Goal: Task Accomplishment & Management: Manage account settings

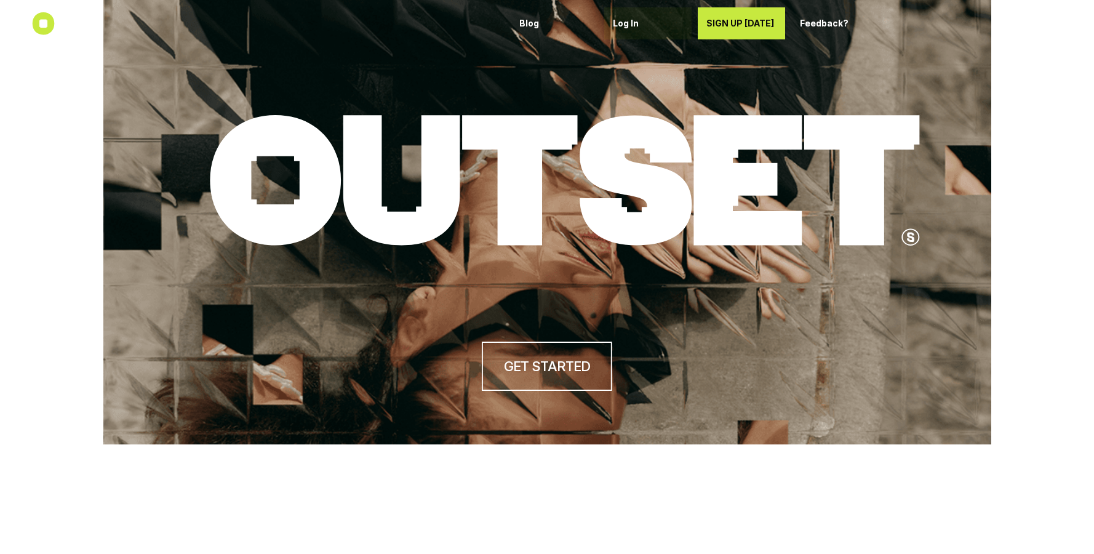
click at [626, 28] on div "Log In" at bounding box center [648, 24] width 70 height 20
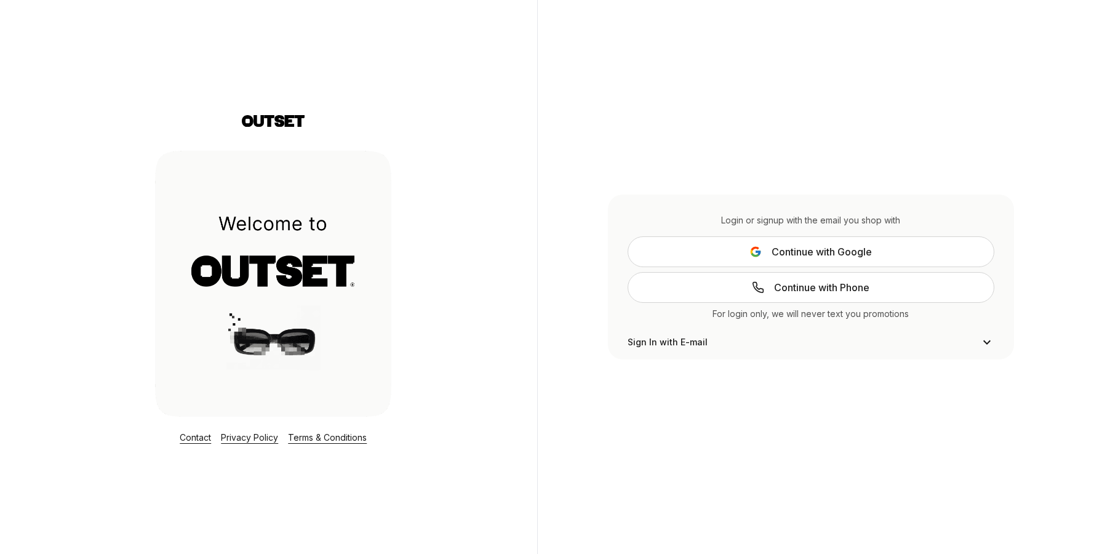
click at [796, 245] on span "Continue with Google" at bounding box center [821, 251] width 100 height 15
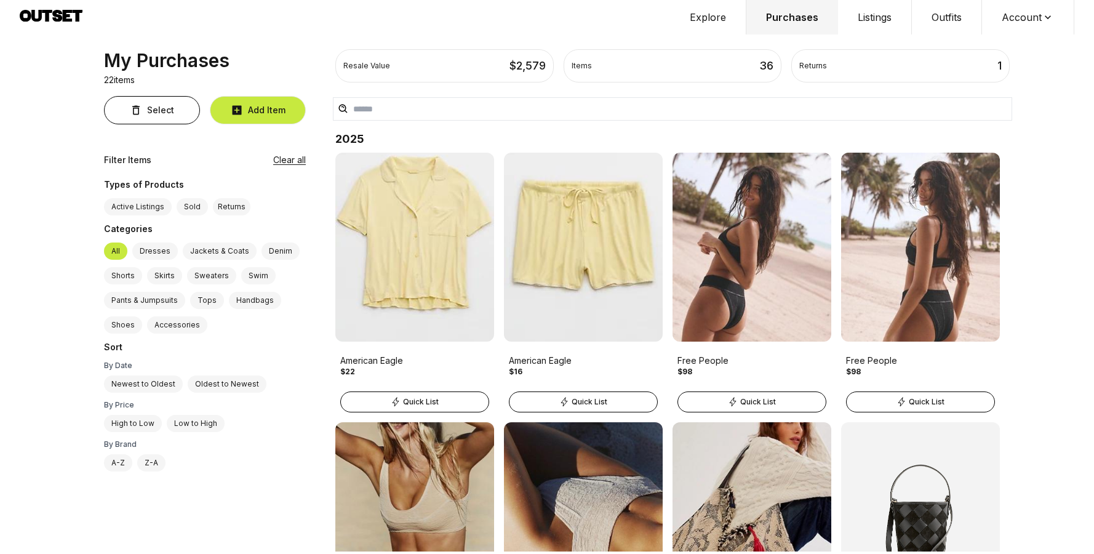
click at [882, 31] on button "Listings" at bounding box center [875, 17] width 74 height 34
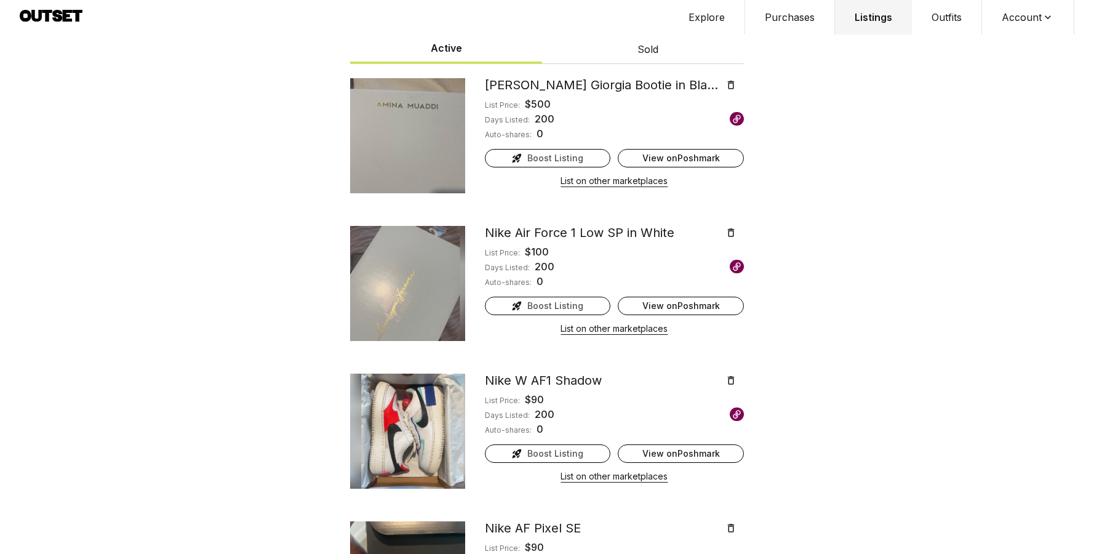
scroll to position [38, 0]
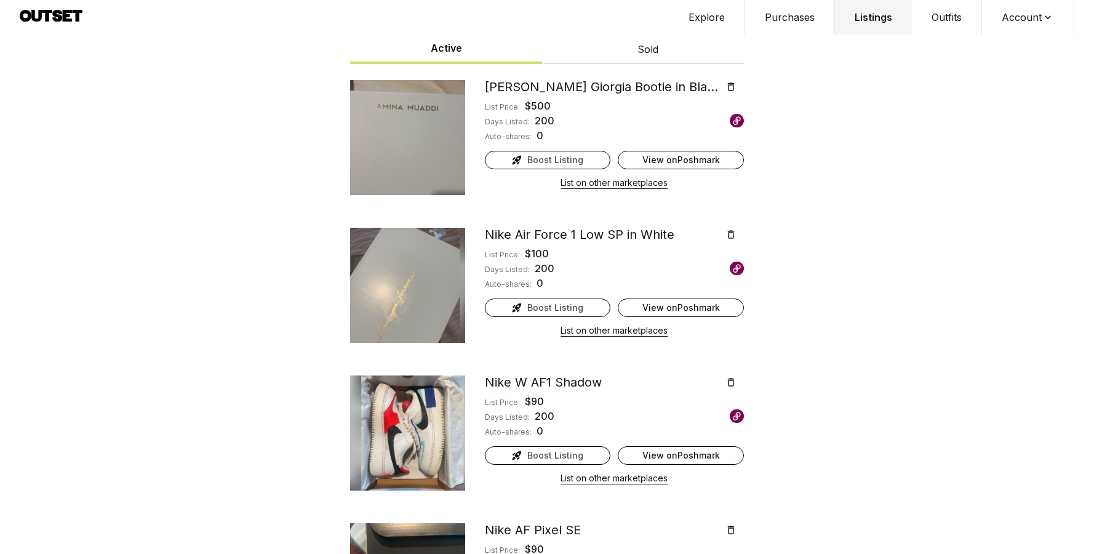
click at [538, 306] on span "Boost Listing" at bounding box center [555, 307] width 56 height 12
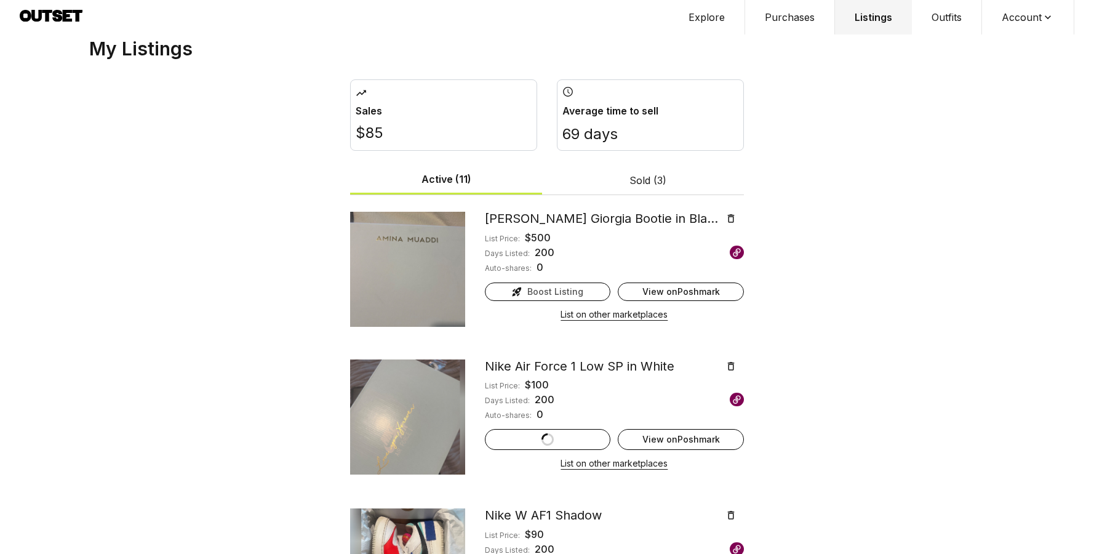
scroll to position [10, 0]
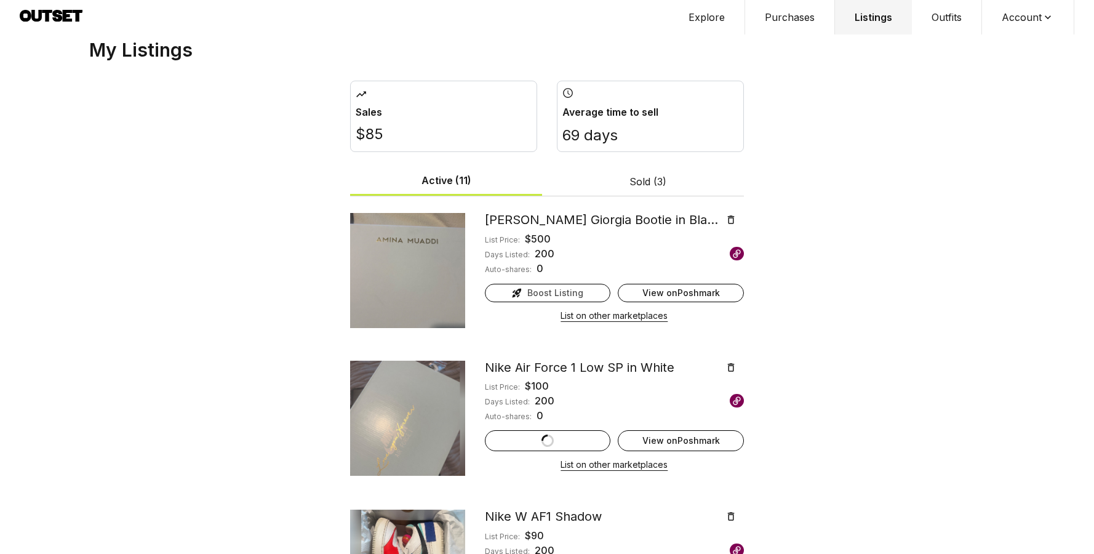
click at [568, 292] on span "Boost Listing" at bounding box center [555, 293] width 56 height 12
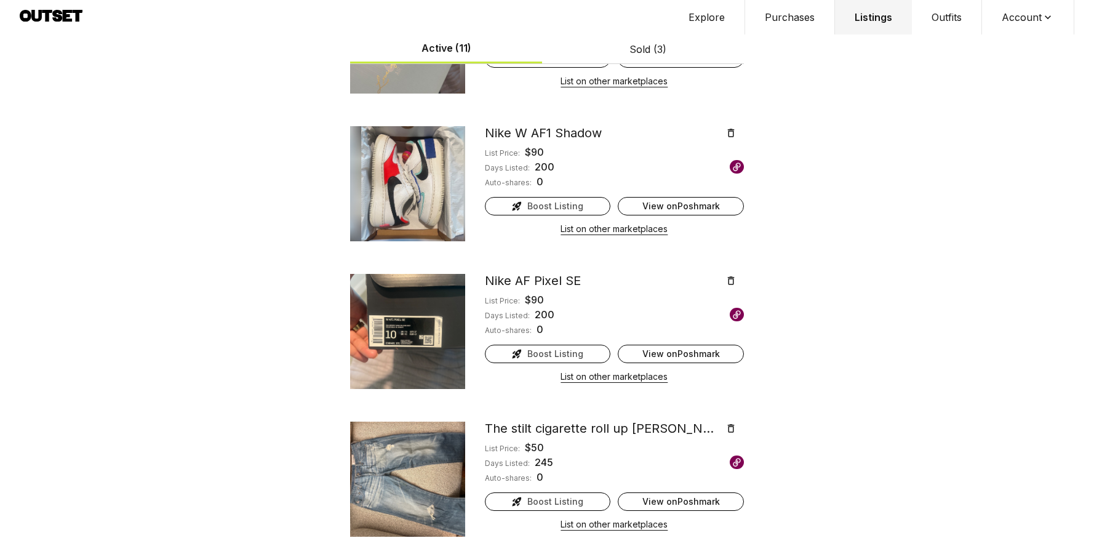
scroll to position [380, 0]
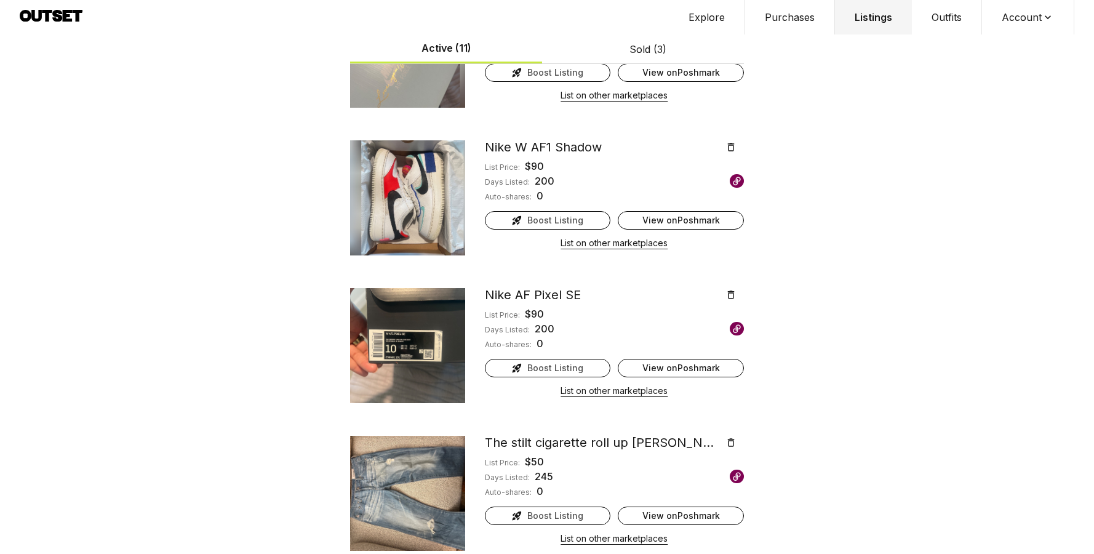
click at [547, 219] on span "Boost Listing" at bounding box center [555, 220] width 56 height 12
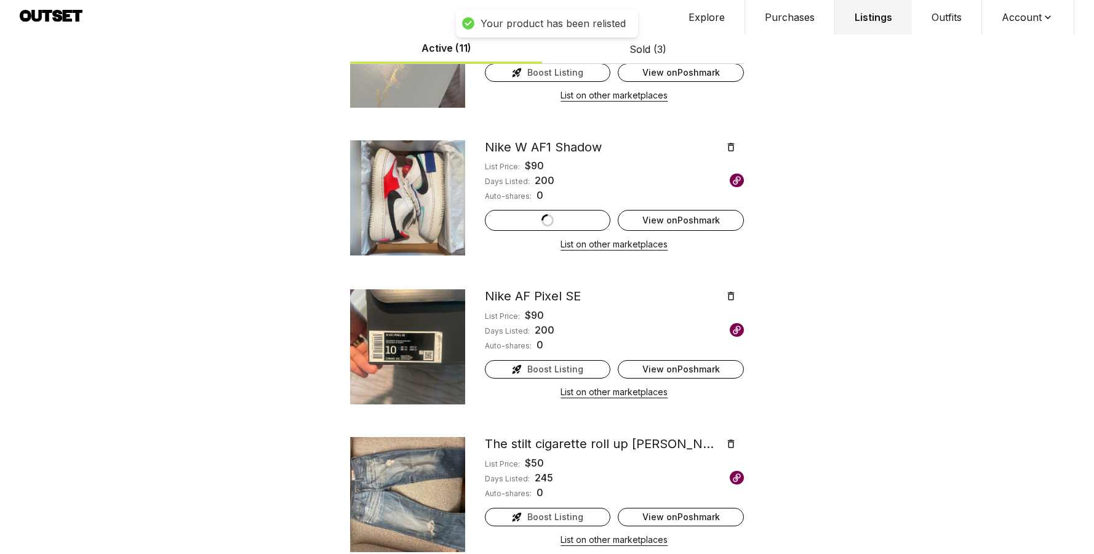
click at [547, 368] on span "Boost Listing" at bounding box center [555, 369] width 56 height 12
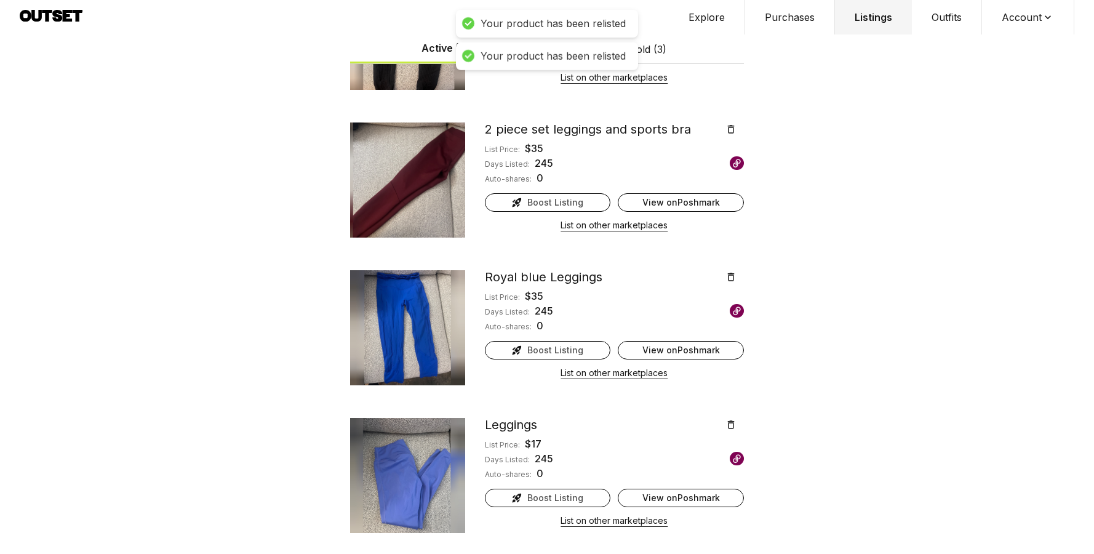
scroll to position [1282, 0]
click at [738, 274] on button at bounding box center [731, 276] width 26 height 11
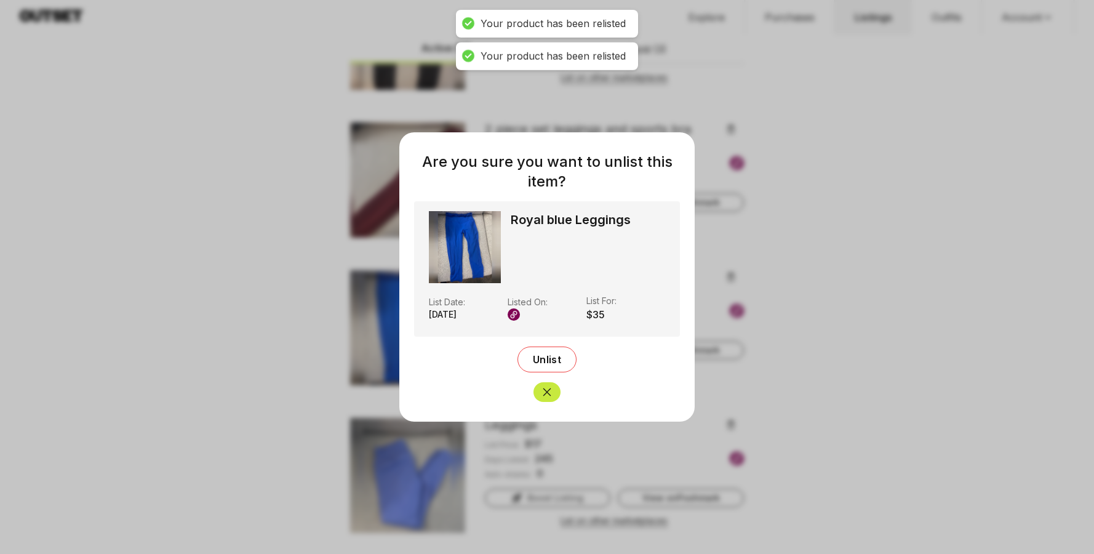
click at [542, 367] on button "Unlist" at bounding box center [546, 359] width 59 height 26
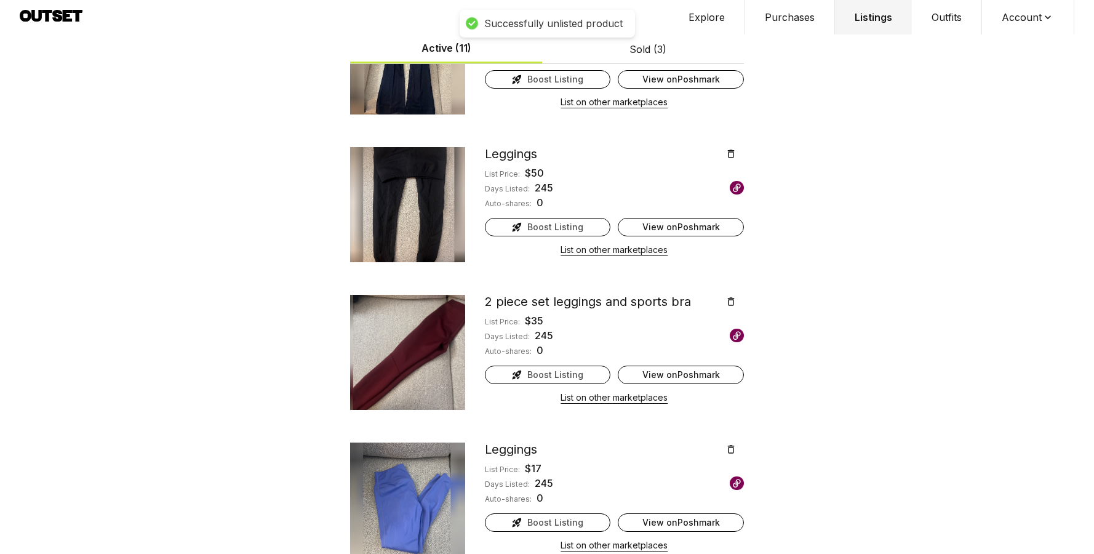
scroll to position [1103, 0]
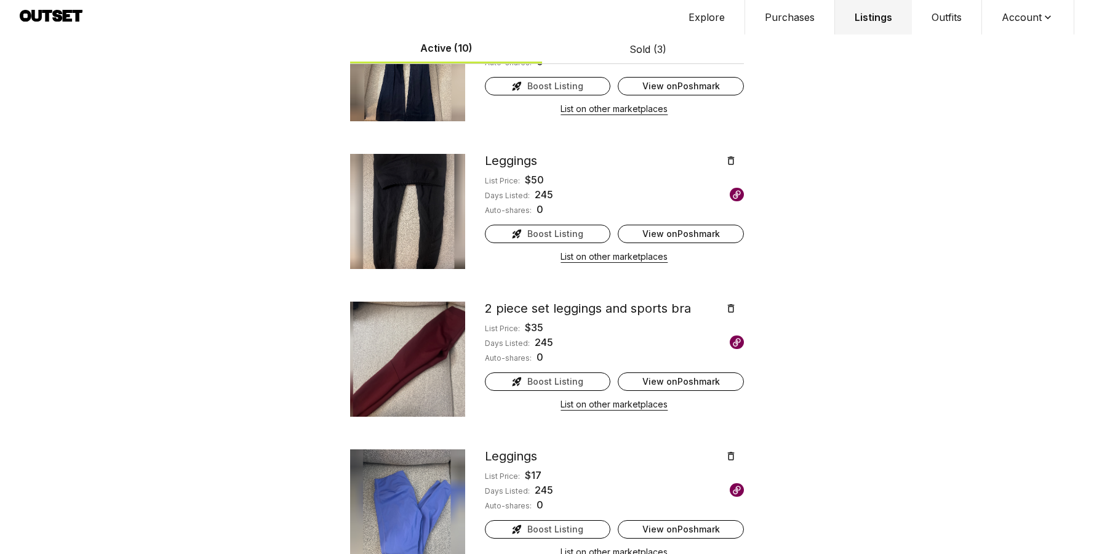
click at [691, 381] on link "View on Poshmark" at bounding box center [681, 381] width 126 height 18
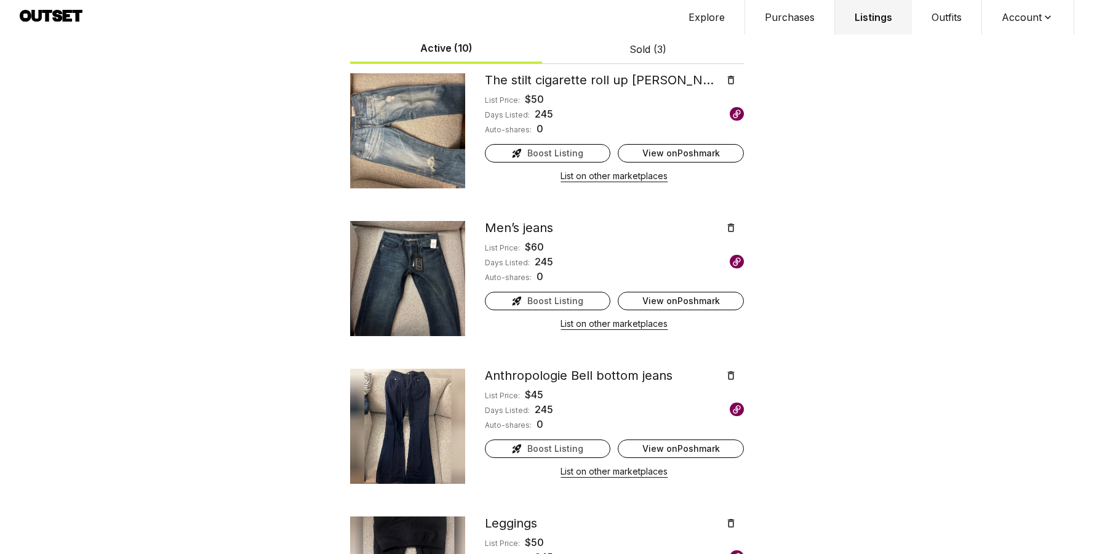
scroll to position [745, 0]
